Goal: Information Seeking & Learning: Learn about a topic

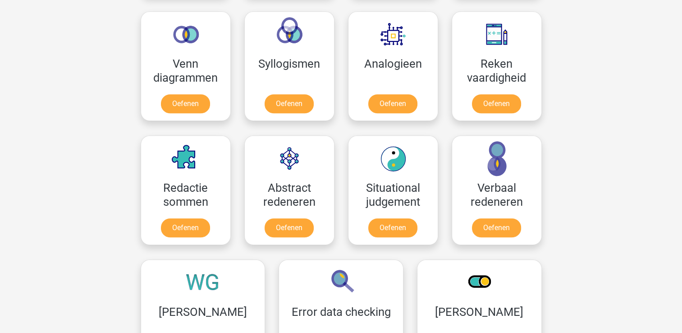
scroll to position [536, 0]
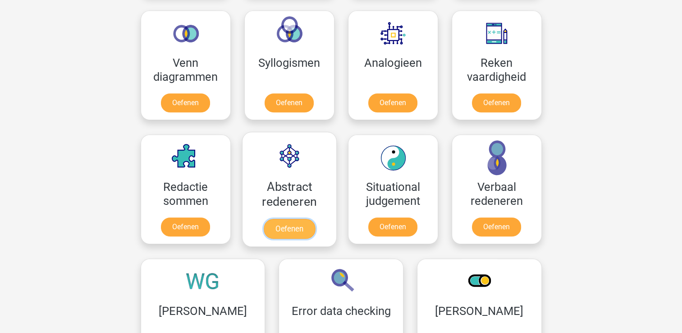
click at [299, 219] on link "Oefenen" at bounding box center [288, 229] width 51 height 20
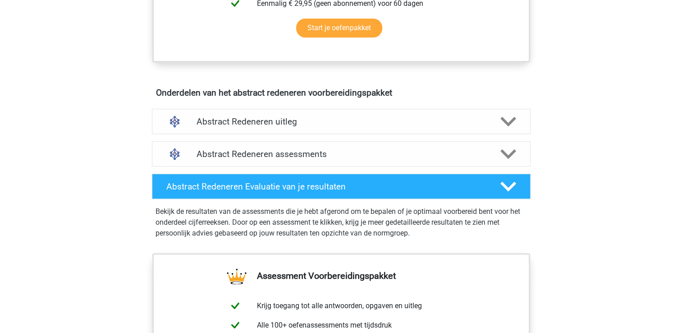
scroll to position [456, 0]
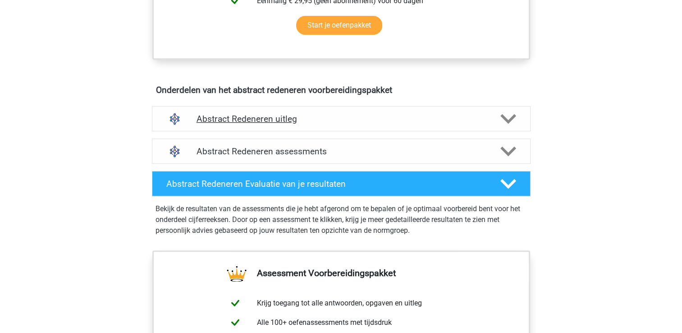
click at [507, 119] on polygon at bounding box center [508, 119] width 16 height 10
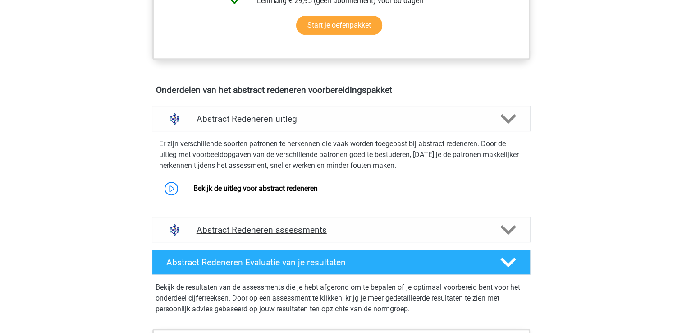
click at [511, 228] on polygon at bounding box center [508, 230] width 16 height 10
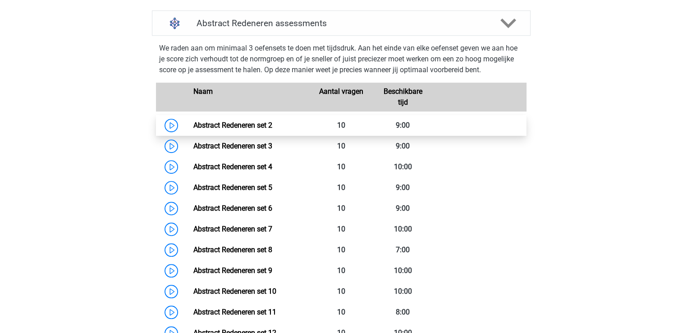
scroll to position [667, 0]
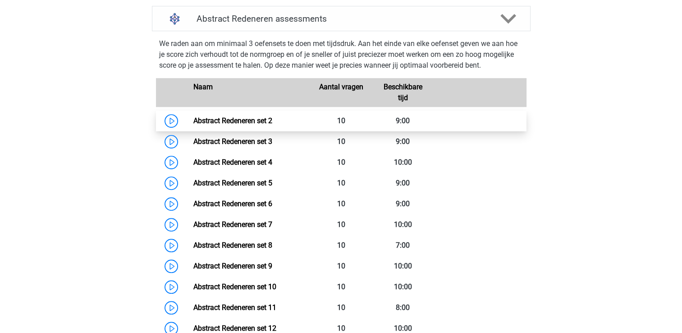
click at [239, 125] on link "Abstract Redeneren set 2" at bounding box center [232, 120] width 79 height 9
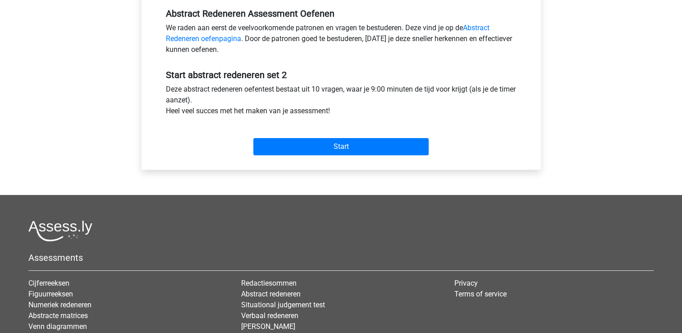
scroll to position [281, 0]
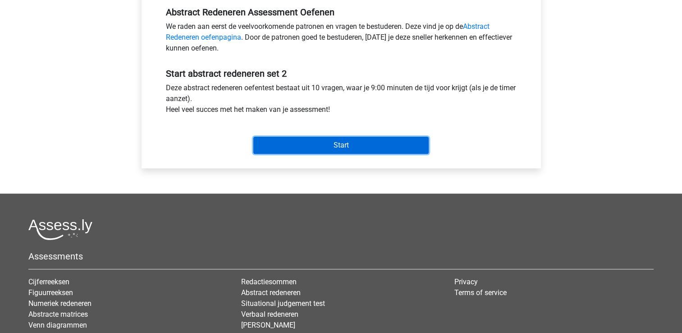
click at [284, 149] on input "Start" at bounding box center [340, 145] width 175 height 17
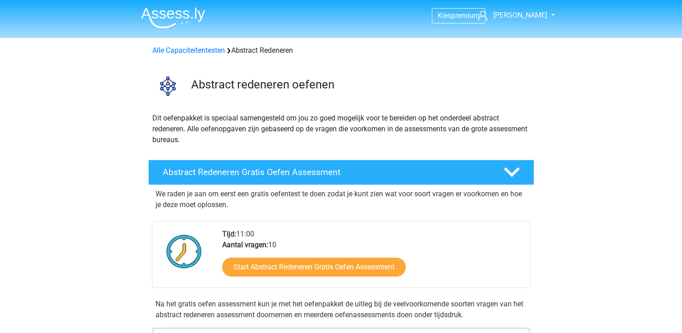
scroll to position [667, 0]
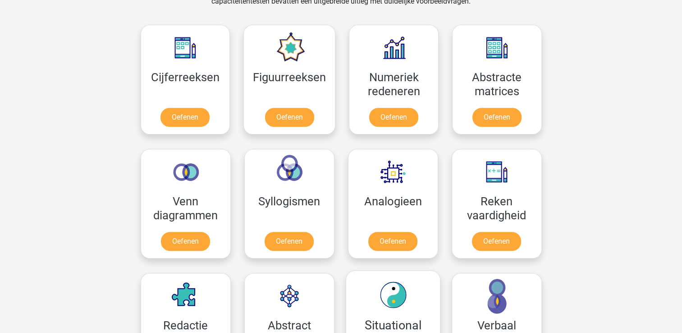
scroll to position [398, 0]
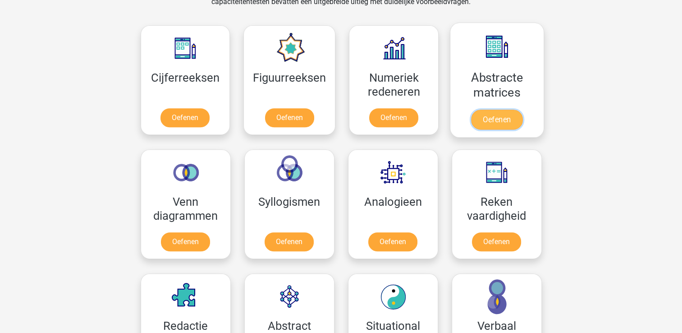
click at [504, 110] on link "Oefenen" at bounding box center [496, 120] width 51 height 20
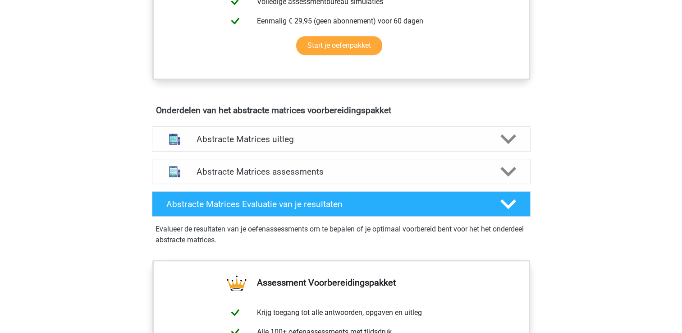
scroll to position [458, 0]
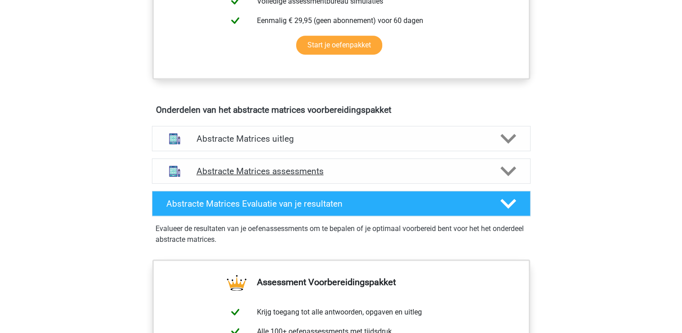
click at [511, 167] on icon at bounding box center [508, 171] width 16 height 16
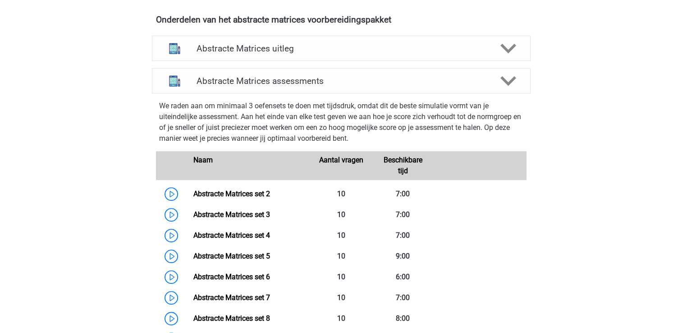
scroll to position [553, 0]
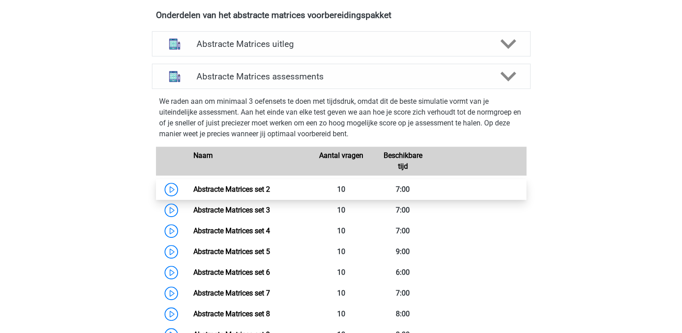
click at [256, 189] on link "Abstracte Matrices set 2" at bounding box center [231, 189] width 77 height 9
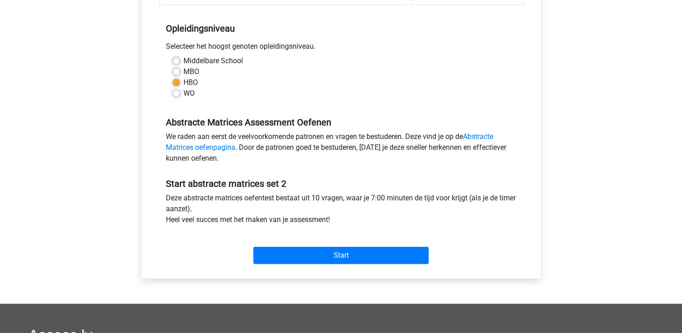
scroll to position [173, 0]
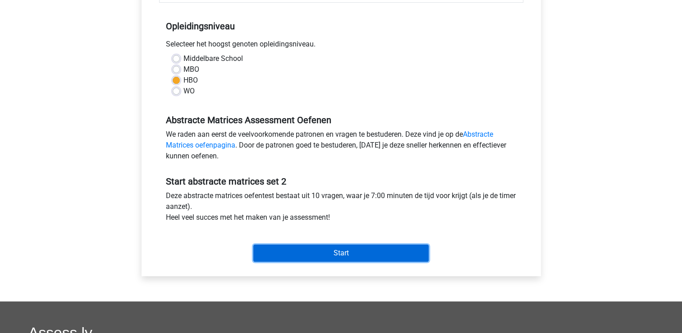
click at [316, 258] on input "Start" at bounding box center [340, 252] width 175 height 17
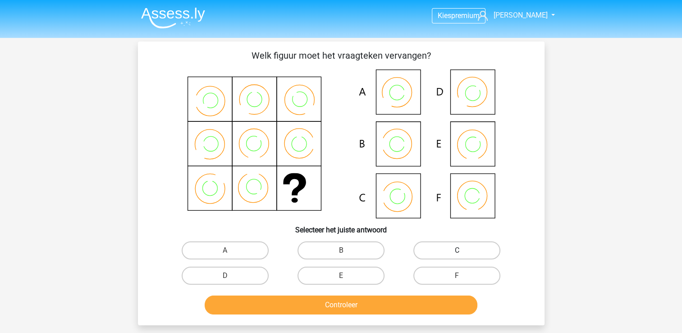
click at [445, 251] on label "C" at bounding box center [456, 250] width 87 height 18
click at [457, 251] on input "C" at bounding box center [460, 253] width 6 height 6
radio input "true"
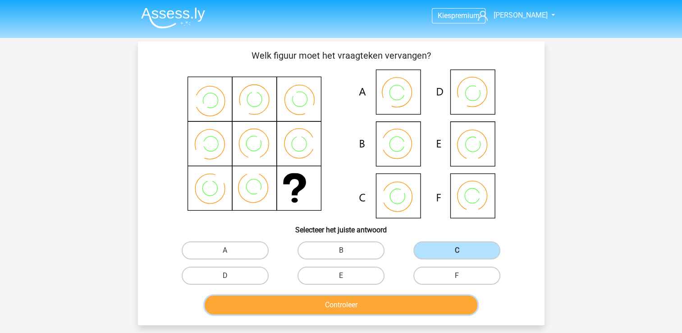
click at [362, 306] on button "Controleer" at bounding box center [341, 304] width 273 height 19
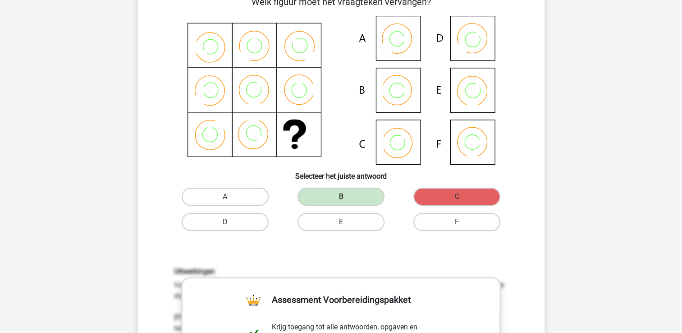
scroll to position [49, 0]
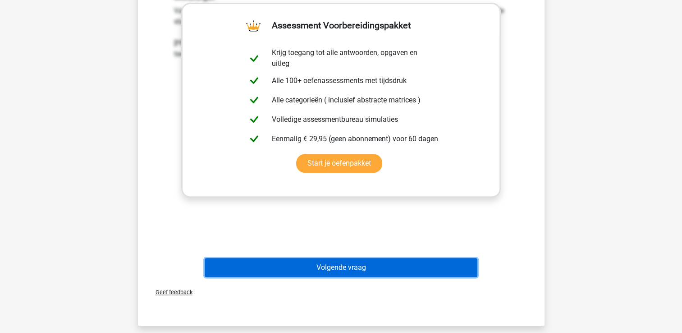
click at [346, 266] on button "Volgende vraag" at bounding box center [341, 267] width 273 height 19
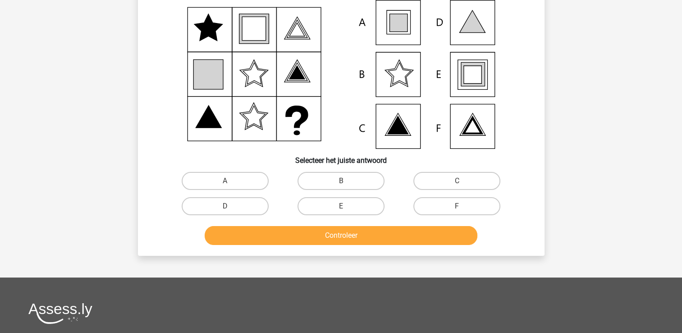
scroll to position [41, 0]
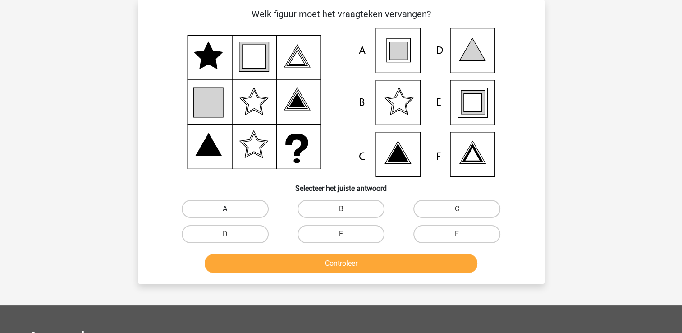
click at [231, 215] on label "A" at bounding box center [225, 209] width 87 height 18
click at [231, 215] on input "A" at bounding box center [228, 212] width 6 height 6
radio input "true"
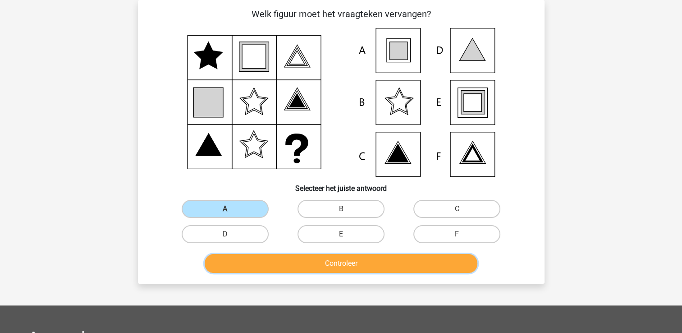
click at [317, 268] on button "Controleer" at bounding box center [341, 263] width 273 height 19
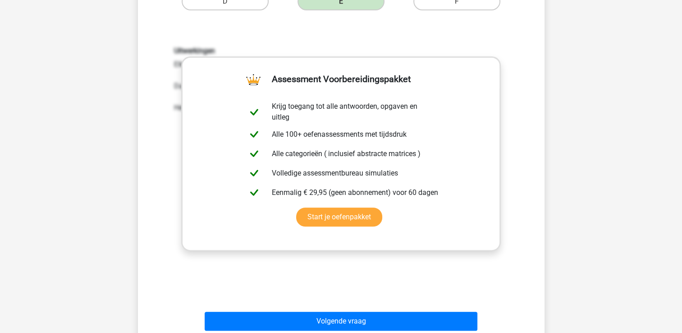
scroll to position [275, 0]
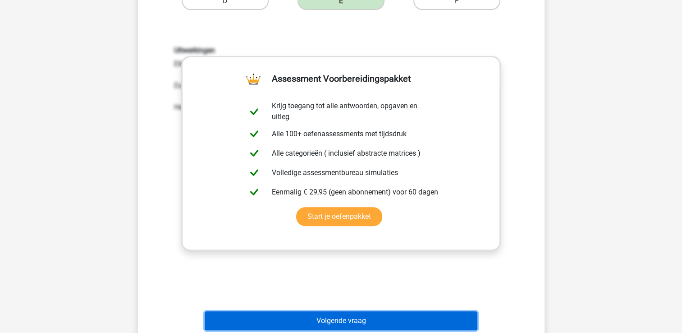
click at [326, 327] on button "Volgende vraag" at bounding box center [341, 320] width 273 height 19
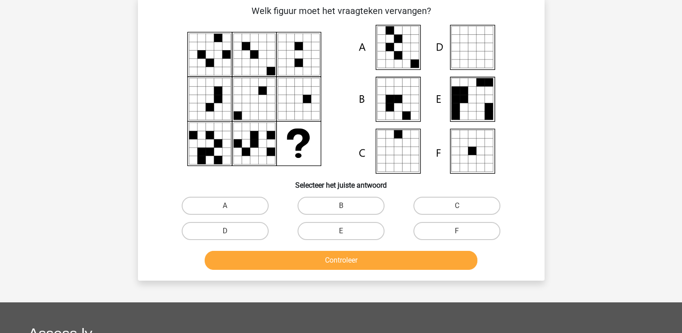
scroll to position [41, 0]
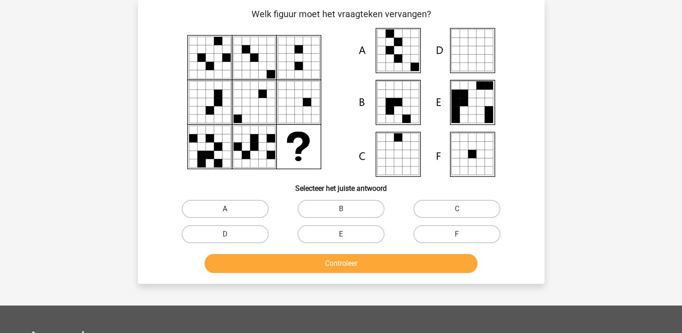
click at [242, 210] on label "A" at bounding box center [225, 209] width 87 height 18
click at [231, 210] on input "A" at bounding box center [228, 212] width 6 height 6
radio input "true"
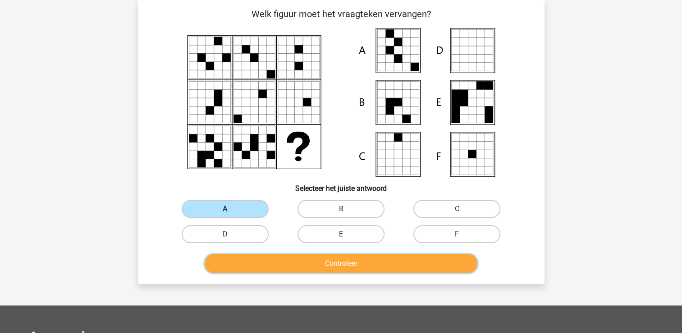
click at [287, 266] on button "Controleer" at bounding box center [341, 263] width 273 height 19
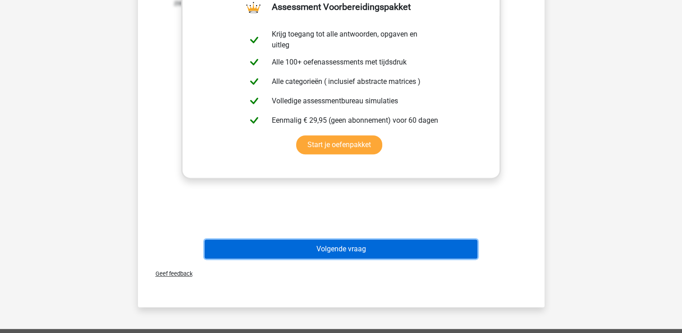
click at [305, 245] on button "Volgende vraag" at bounding box center [341, 248] width 273 height 19
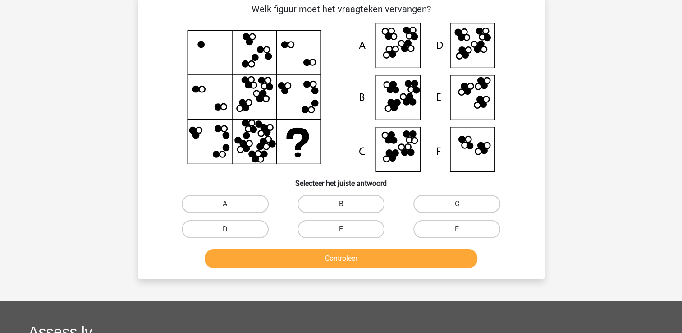
scroll to position [47, 0]
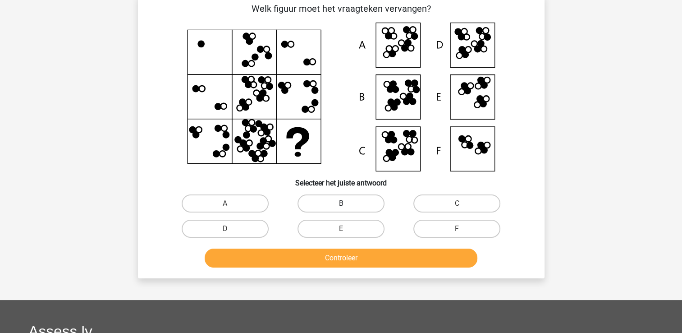
click at [343, 201] on label "B" at bounding box center [341, 203] width 87 height 18
click at [343, 203] on input "B" at bounding box center [344, 206] width 6 height 6
radio input "true"
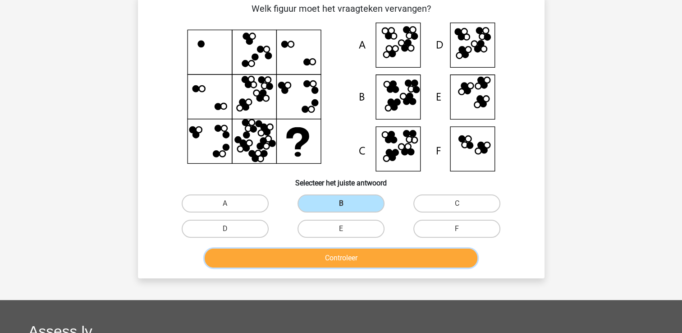
click at [335, 263] on button "Controleer" at bounding box center [341, 257] width 273 height 19
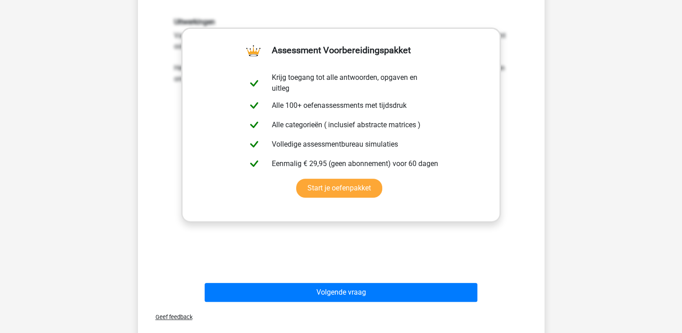
scroll to position [306, 0]
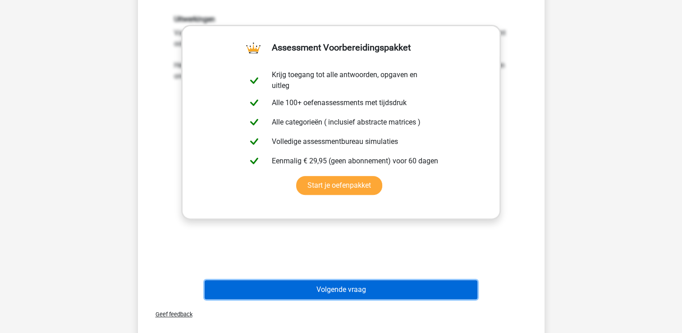
click at [326, 290] on button "Volgende vraag" at bounding box center [341, 289] width 273 height 19
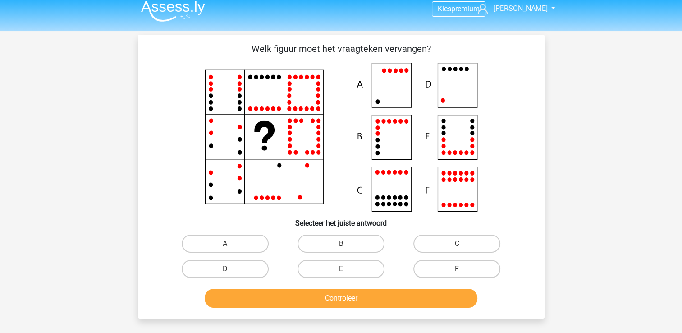
scroll to position [7, 0]
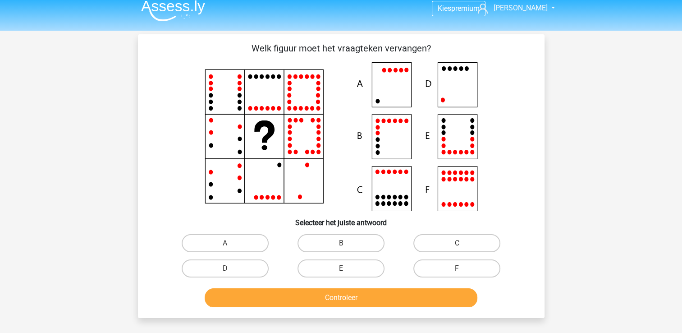
click at [229, 272] on input "D" at bounding box center [228, 271] width 6 height 6
radio input "true"
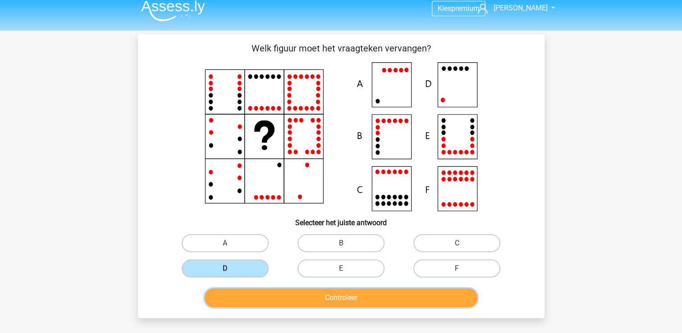
click at [314, 295] on button "Controleer" at bounding box center [341, 297] width 273 height 19
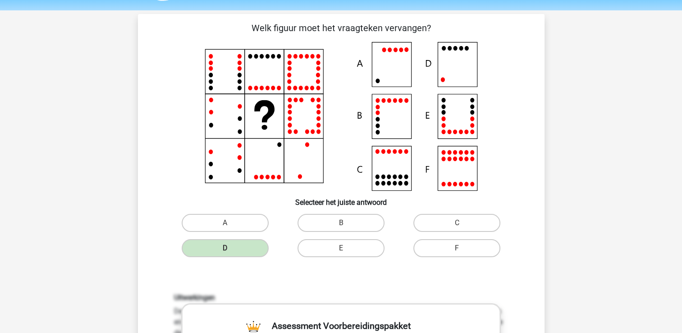
scroll to position [27, 0]
click at [342, 266] on div "Welk figuur moet het vraagteken vervangen?" at bounding box center [341, 301] width 399 height 559
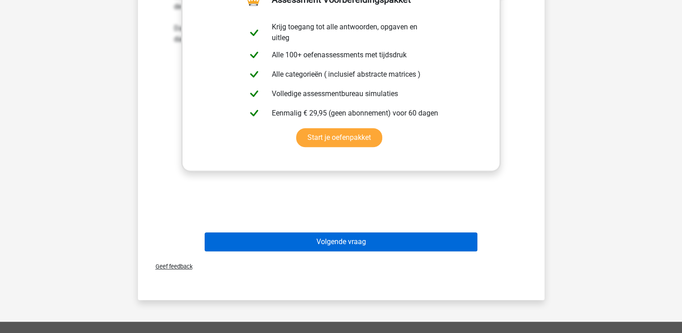
scroll to position [355, 0]
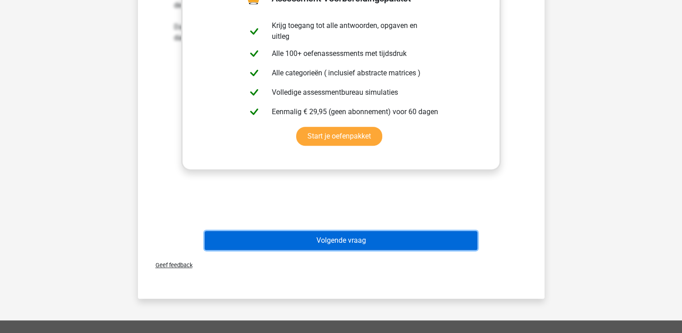
click at [352, 242] on button "Volgende vraag" at bounding box center [341, 240] width 273 height 19
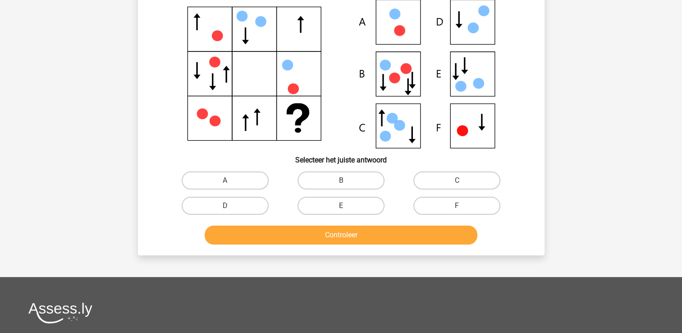
scroll to position [41, 0]
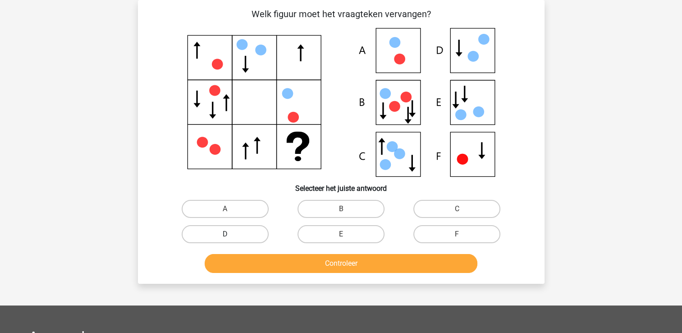
click at [231, 231] on label "D" at bounding box center [225, 234] width 87 height 18
click at [231, 234] on input "D" at bounding box center [228, 237] width 6 height 6
radio input "true"
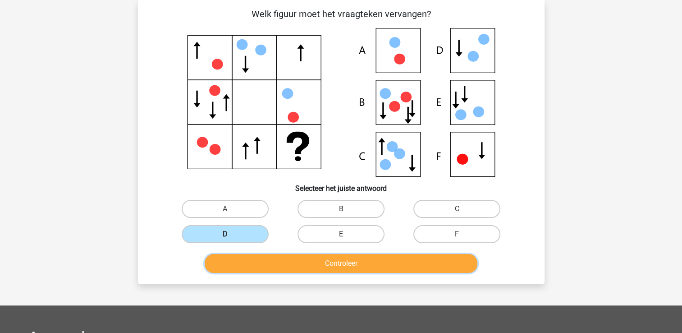
click at [330, 268] on button "Controleer" at bounding box center [341, 263] width 273 height 19
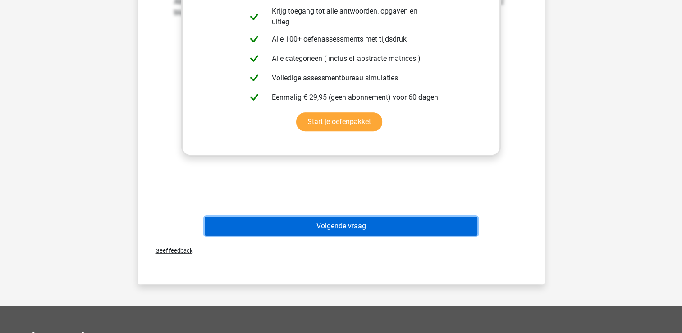
click at [417, 225] on button "Volgende vraag" at bounding box center [341, 225] width 273 height 19
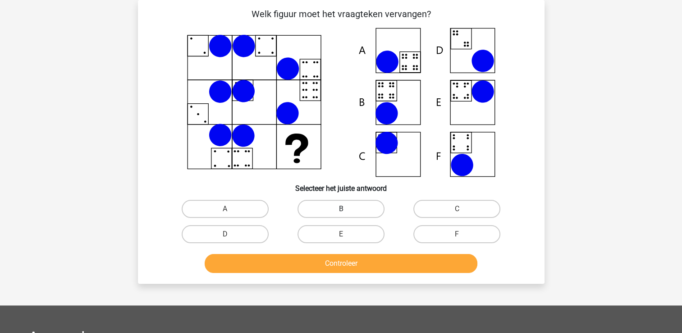
click at [340, 212] on label "B" at bounding box center [341, 209] width 87 height 18
click at [341, 212] on input "B" at bounding box center [344, 212] width 6 height 6
radio input "true"
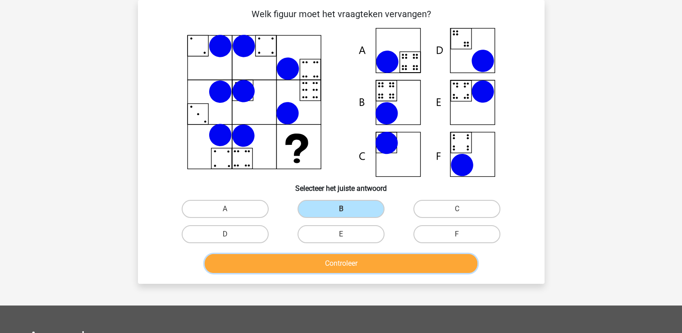
click at [327, 266] on button "Controleer" at bounding box center [341, 263] width 273 height 19
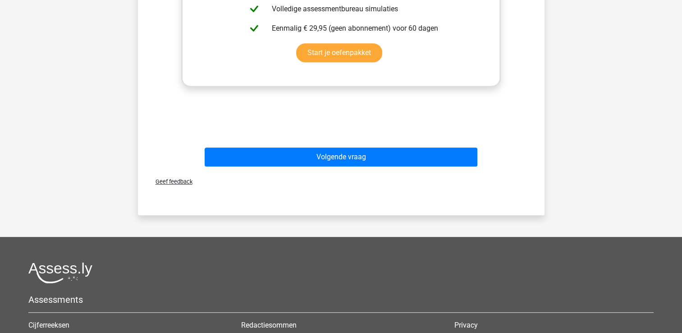
scroll to position [437, 0]
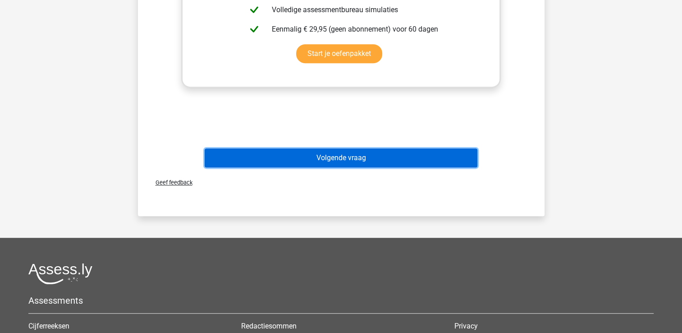
click at [351, 161] on button "Volgende vraag" at bounding box center [341, 157] width 273 height 19
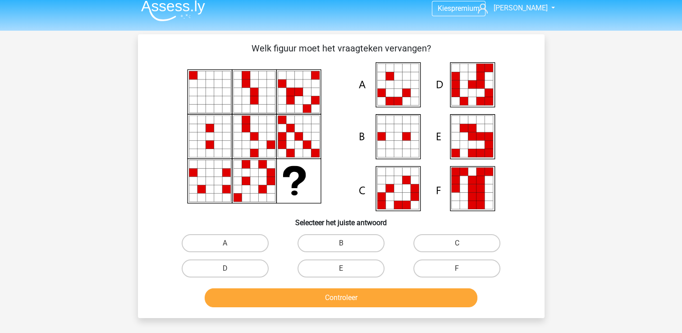
scroll to position [16, 0]
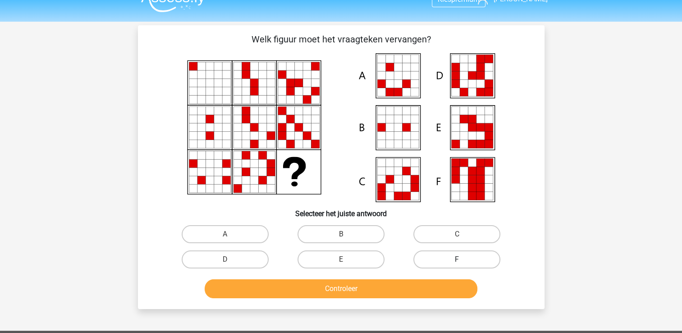
click at [449, 256] on label "F" at bounding box center [456, 259] width 87 height 18
click at [457, 259] on input "F" at bounding box center [460, 262] width 6 height 6
radio input "true"
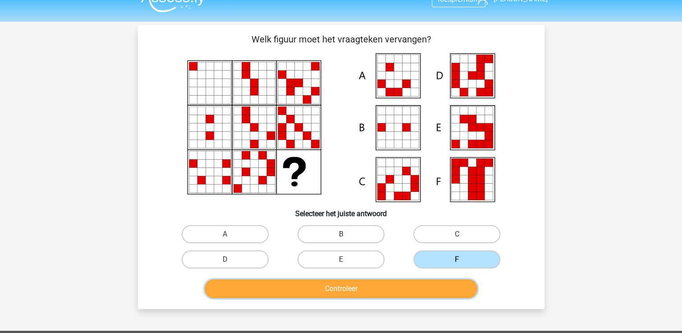
click at [380, 293] on button "Controleer" at bounding box center [341, 288] width 273 height 19
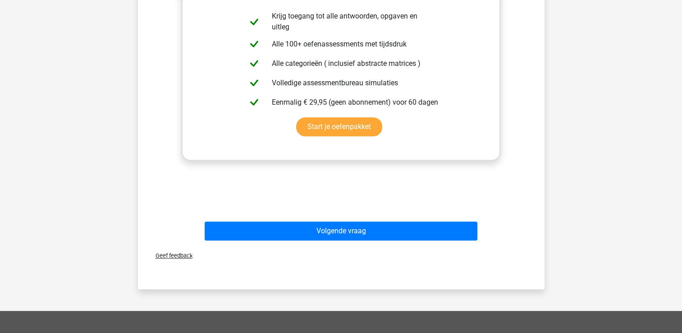
scroll to position [381, 0]
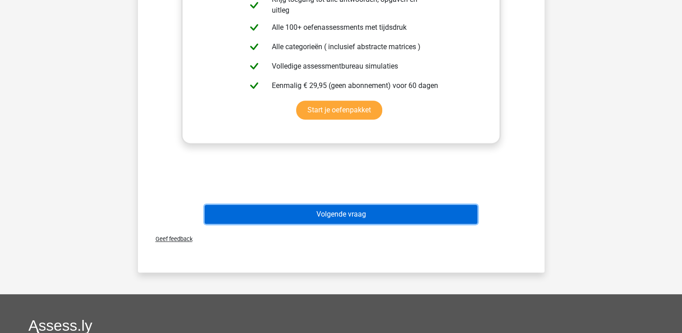
click at [276, 217] on button "Volgende vraag" at bounding box center [341, 214] width 273 height 19
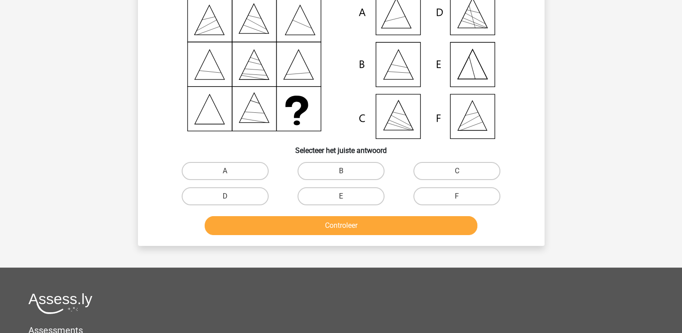
scroll to position [41, 0]
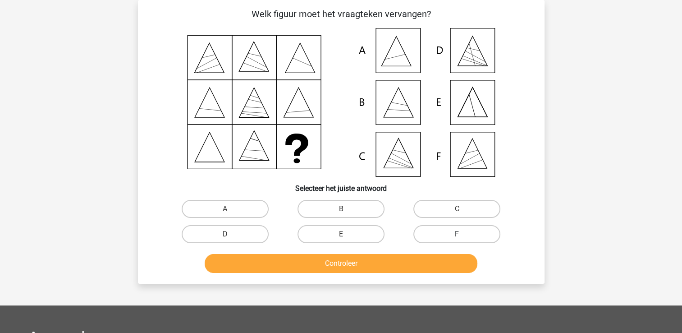
click at [483, 237] on label "F" at bounding box center [456, 234] width 87 height 18
click at [463, 237] on input "F" at bounding box center [460, 237] width 6 height 6
radio input "true"
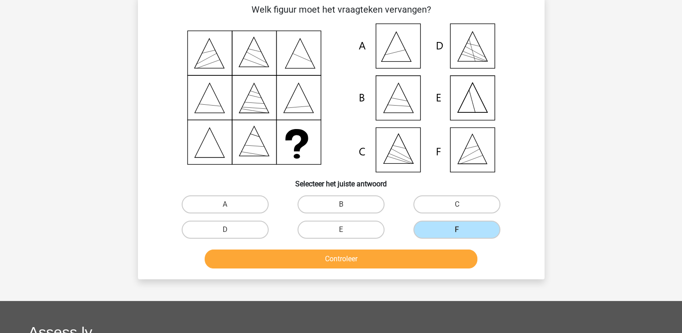
scroll to position [49, 0]
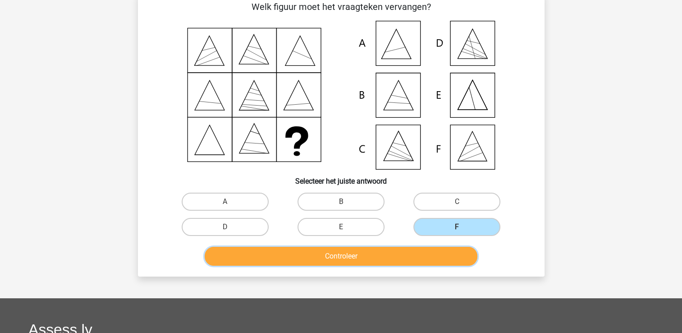
click at [398, 261] on button "Controleer" at bounding box center [341, 256] width 273 height 19
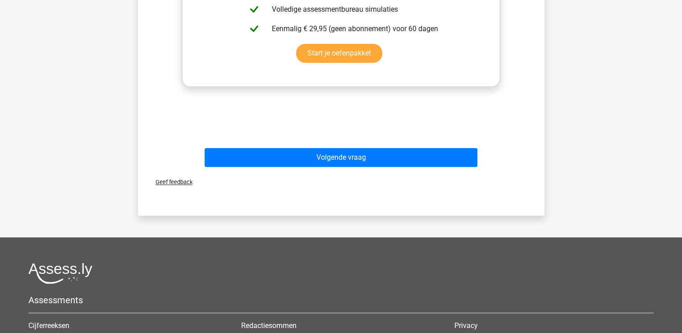
scroll to position [452, 0]
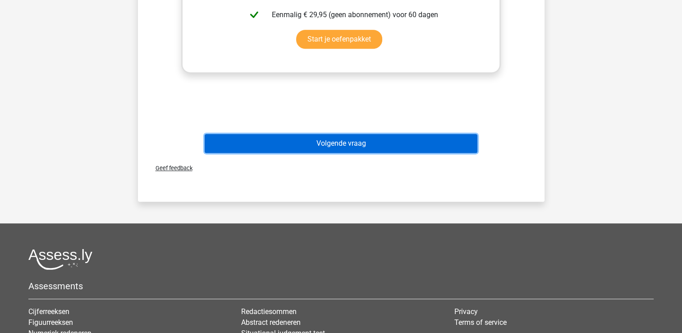
click at [373, 151] on button "Volgende vraag" at bounding box center [341, 143] width 273 height 19
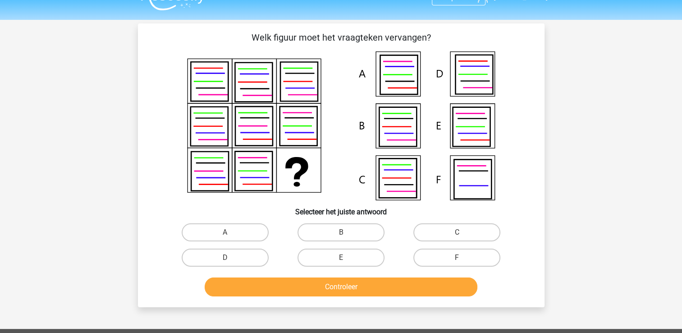
scroll to position [18, 0]
click at [351, 257] on label "E" at bounding box center [341, 257] width 87 height 18
click at [347, 257] on input "E" at bounding box center [344, 260] width 6 height 6
radio input "true"
click at [344, 294] on button "Controleer" at bounding box center [341, 286] width 273 height 19
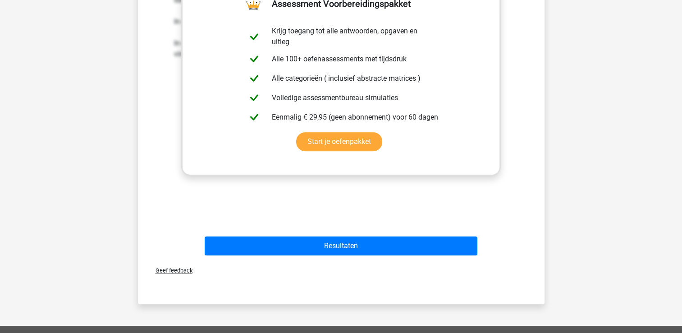
scroll to position [352, 0]
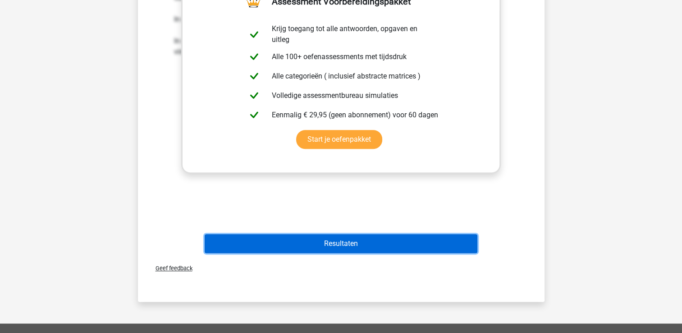
click at [348, 237] on button "Resultaten" at bounding box center [341, 243] width 273 height 19
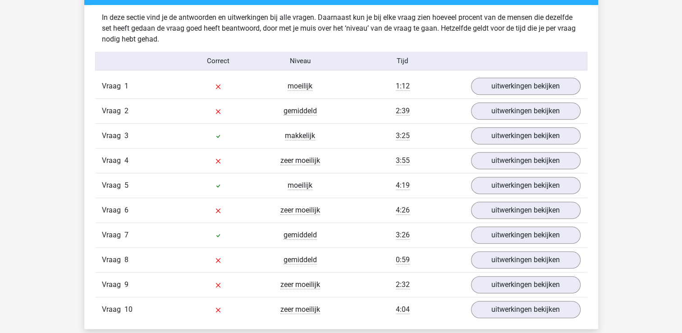
scroll to position [709, 0]
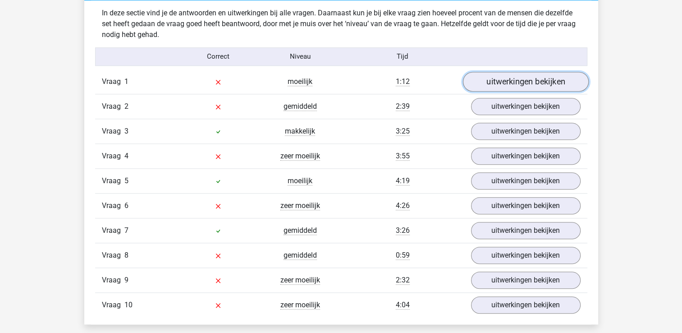
click at [498, 81] on link "uitwerkingen bekijken" at bounding box center [526, 82] width 126 height 20
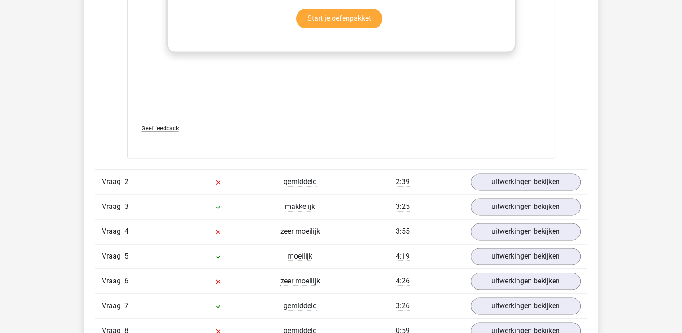
scroll to position [1241, 0]
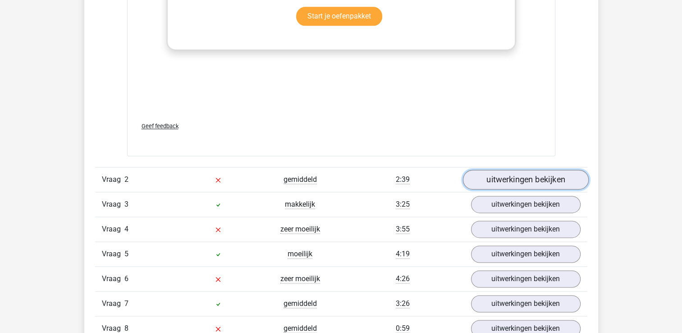
click at [494, 183] on link "uitwerkingen bekijken" at bounding box center [526, 180] width 126 height 20
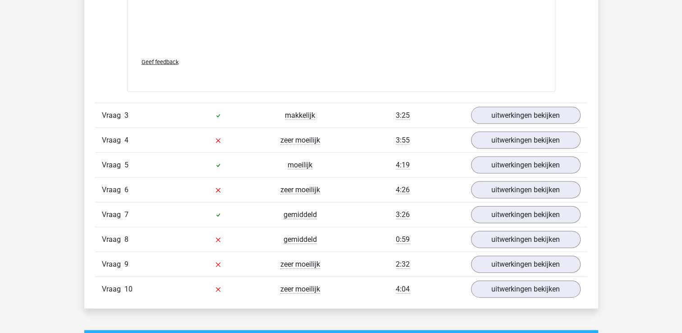
scroll to position [1936, 0]
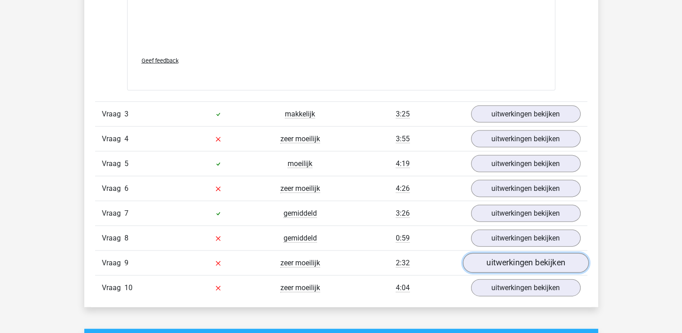
click at [499, 255] on link "uitwerkingen bekijken" at bounding box center [526, 263] width 126 height 20
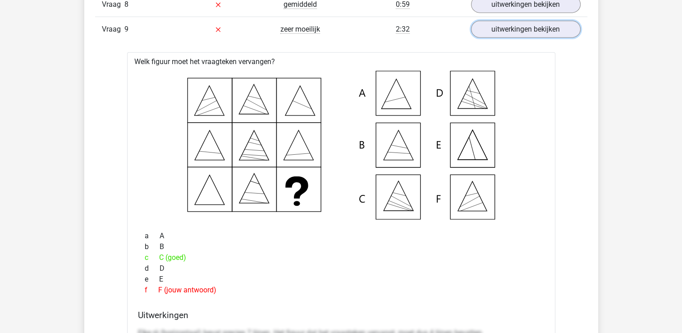
scroll to position [2170, 0]
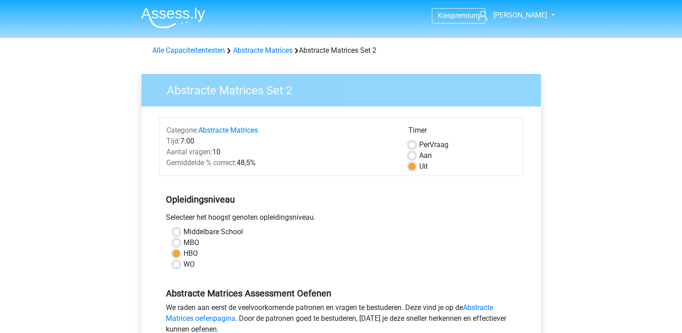
scroll to position [173, 0]
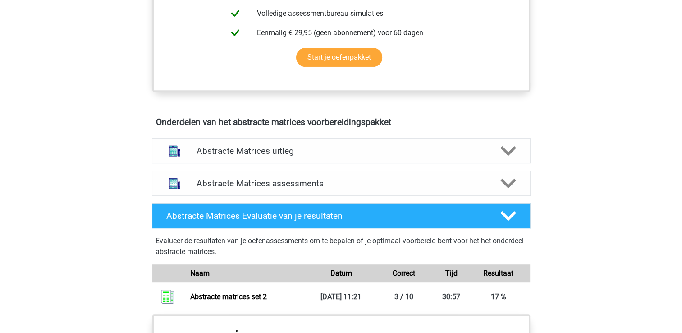
scroll to position [444, 0]
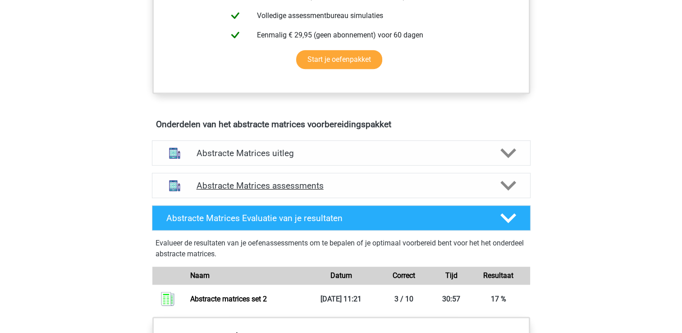
click at [509, 183] on polygon at bounding box center [508, 186] width 16 height 10
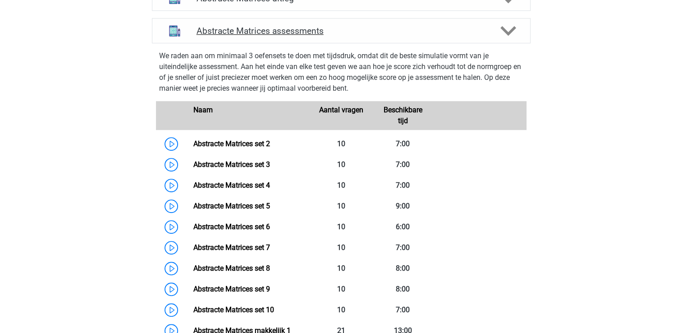
scroll to position [628, 0]
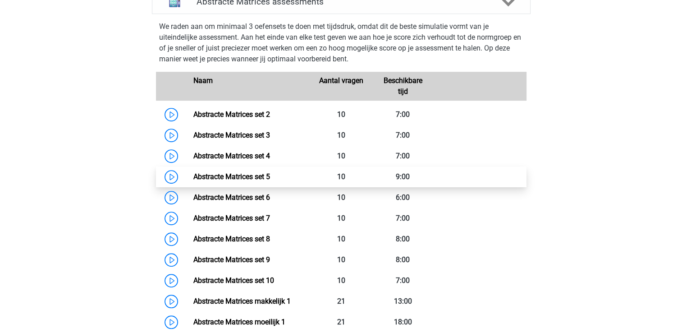
click at [266, 174] on link "Abstracte Matrices set 5" at bounding box center [231, 176] width 77 height 9
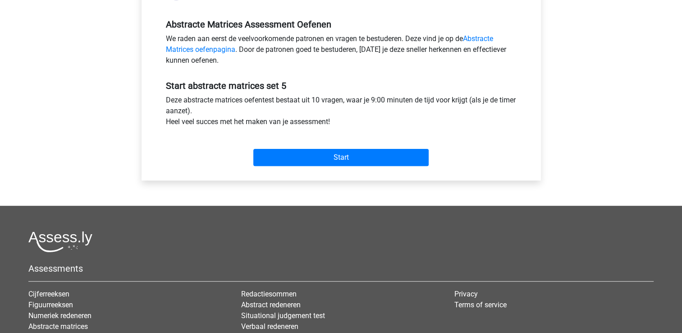
scroll to position [274, 0]
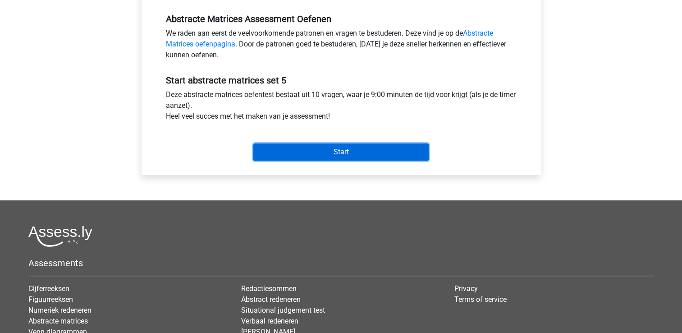
click at [299, 150] on input "Start" at bounding box center [340, 151] width 175 height 17
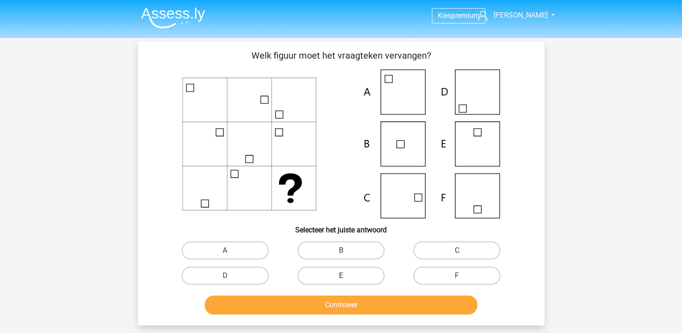
click at [354, 275] on label "E" at bounding box center [341, 275] width 87 height 18
click at [347, 275] on input "E" at bounding box center [344, 278] width 6 height 6
radio input "true"
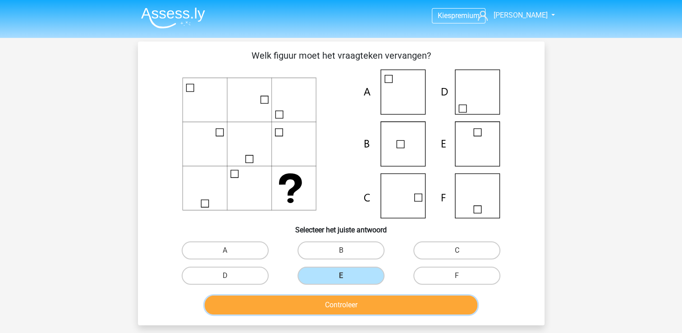
click at [330, 304] on button "Controleer" at bounding box center [341, 304] width 273 height 19
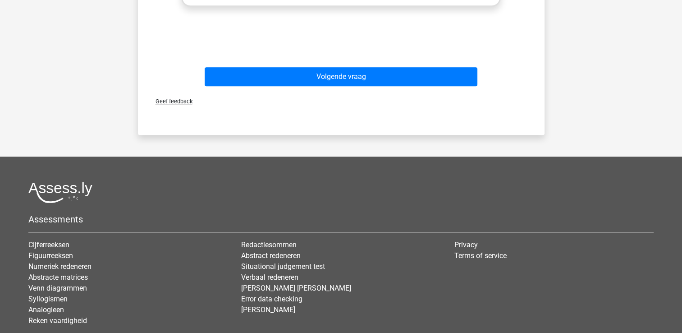
scroll to position [519, 0]
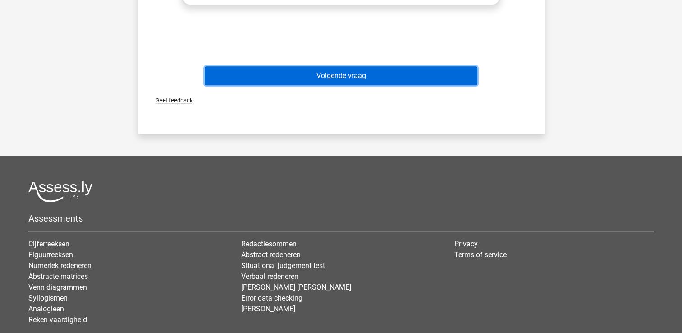
click at [370, 80] on button "Volgende vraag" at bounding box center [341, 75] width 273 height 19
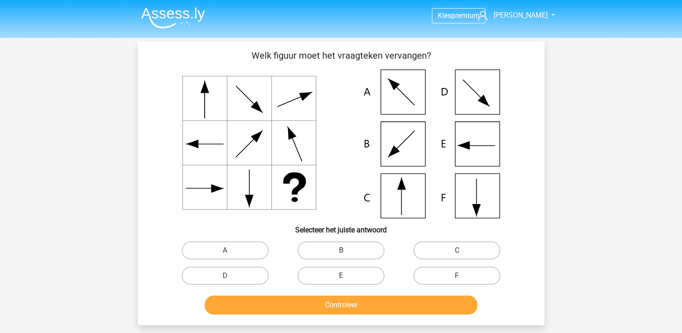
scroll to position [18, 0]
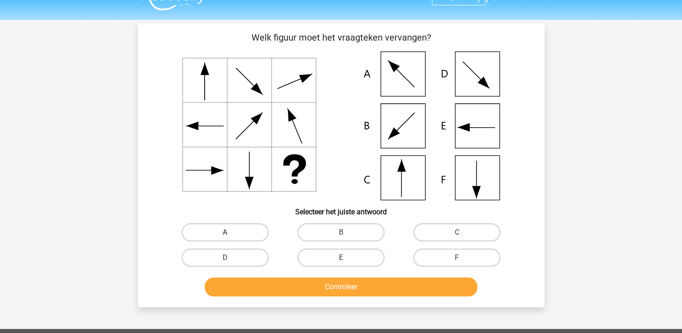
click at [241, 237] on label "A" at bounding box center [225, 232] width 87 height 18
click at [231, 237] on input "A" at bounding box center [228, 235] width 6 height 6
radio input "true"
click at [283, 287] on button "Controleer" at bounding box center [341, 286] width 273 height 19
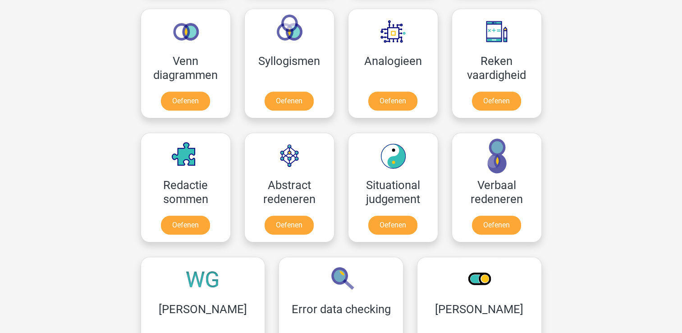
scroll to position [539, 0]
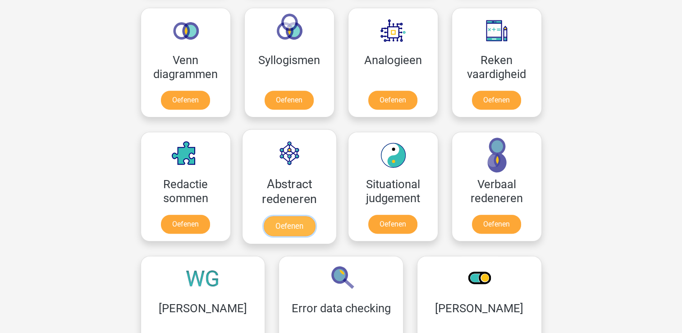
click at [289, 216] on link "Oefenen" at bounding box center [288, 226] width 51 height 20
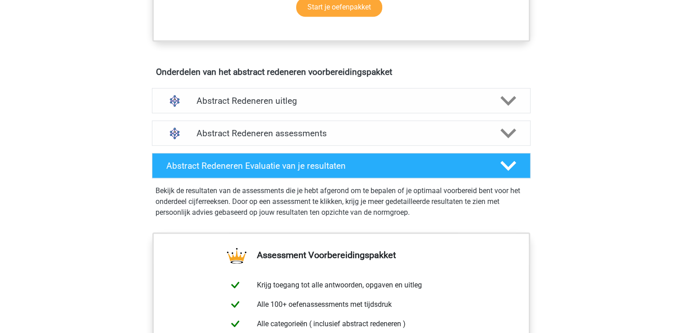
scroll to position [471, 0]
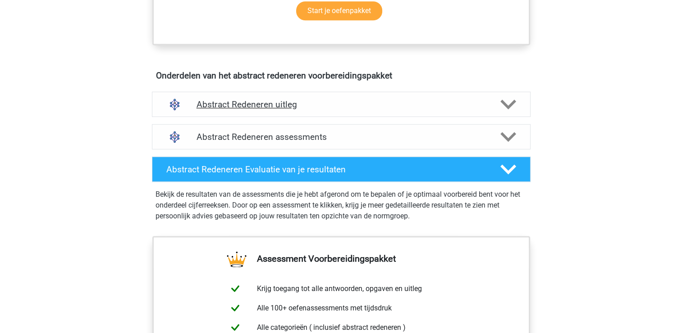
click at [508, 100] on icon at bounding box center [508, 104] width 16 height 16
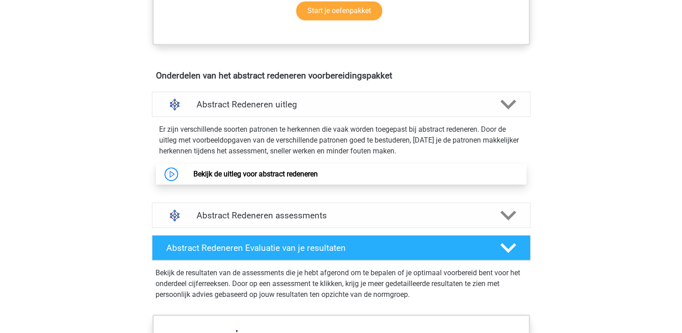
click at [285, 178] on link "Bekijk de uitleg voor abstract redeneren" at bounding box center [255, 174] width 124 height 9
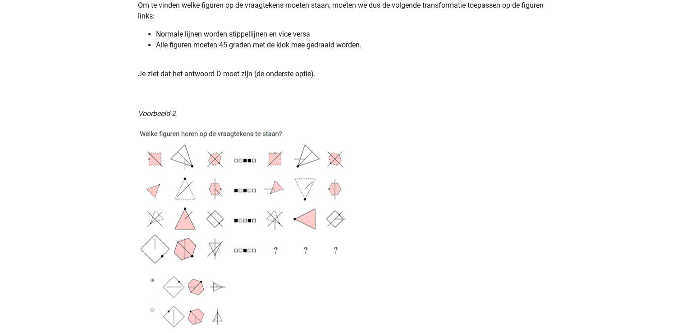
scroll to position [1064, 0]
click at [285, 183] on img at bounding box center [250, 255] width 225 height 261
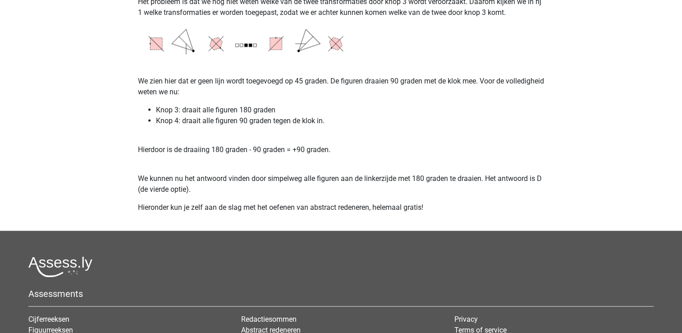
scroll to position [1769, 0]
